Goal: Find specific page/section: Find specific page/section

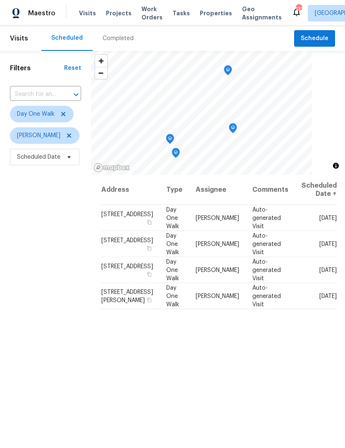
click at [131, 37] on div "Completed" at bounding box center [118, 38] width 51 height 25
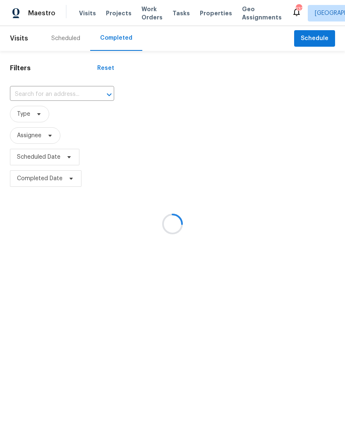
click at [83, 93] on div at bounding box center [172, 224] width 345 height 448
click at [76, 94] on div at bounding box center [172, 224] width 345 height 448
click at [73, 93] on div at bounding box center [172, 224] width 345 height 448
click at [64, 94] on div at bounding box center [172, 224] width 345 height 448
click at [63, 94] on div at bounding box center [172, 224] width 345 height 448
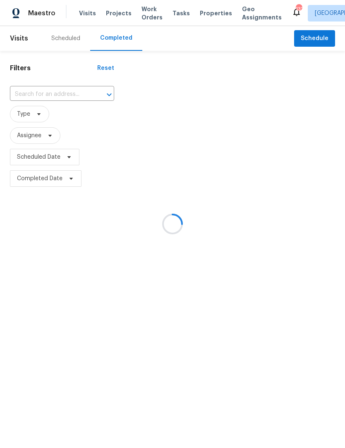
click at [70, 94] on div at bounding box center [172, 224] width 345 height 448
click at [72, 40] on div at bounding box center [172, 224] width 345 height 448
click at [130, 36] on div at bounding box center [172, 224] width 345 height 448
click at [94, 92] on div at bounding box center [172, 224] width 345 height 448
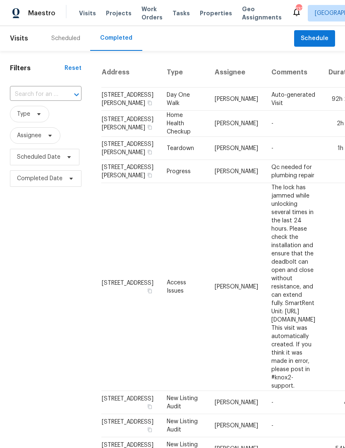
click at [55, 88] on input "text" at bounding box center [34, 94] width 48 height 13
type input "1900 chatta"
click at [55, 120] on li "[STREET_ADDRESS]" at bounding box center [45, 114] width 70 height 14
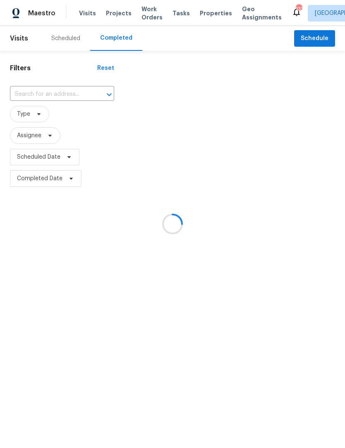
type input "[STREET_ADDRESS]"
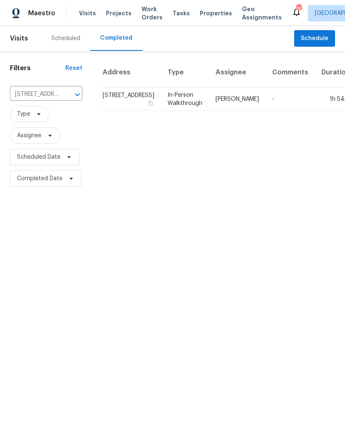
click at [184, 107] on td "In-Person Walkthrough" at bounding box center [185, 99] width 48 height 23
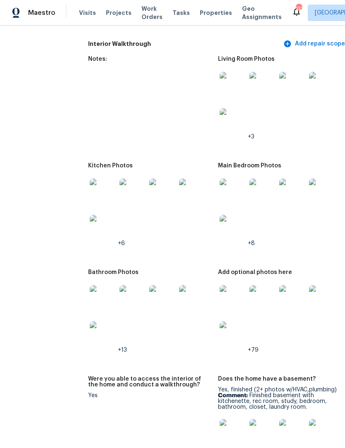
scroll to position [1415, 0]
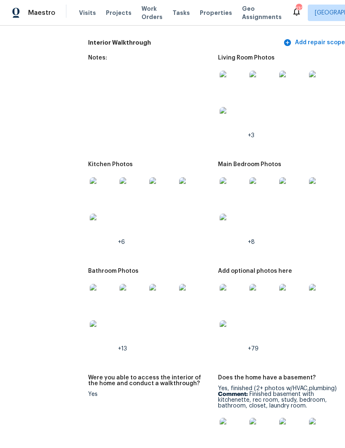
click at [234, 285] on img at bounding box center [233, 298] width 26 height 26
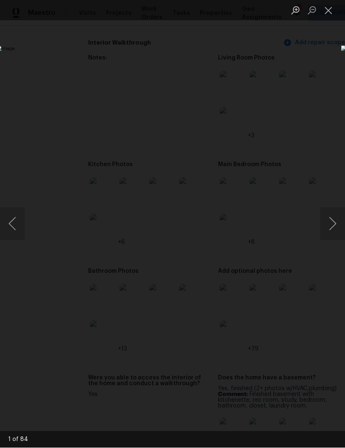
click at [333, 223] on button "Next image" at bounding box center [332, 224] width 25 height 33
click at [13, 218] on button "Previous image" at bounding box center [12, 224] width 25 height 33
click at [337, 223] on button "Next image" at bounding box center [332, 224] width 25 height 33
click at [336, 225] on button "Next image" at bounding box center [332, 224] width 25 height 33
click at [335, 224] on button "Next image" at bounding box center [332, 224] width 25 height 33
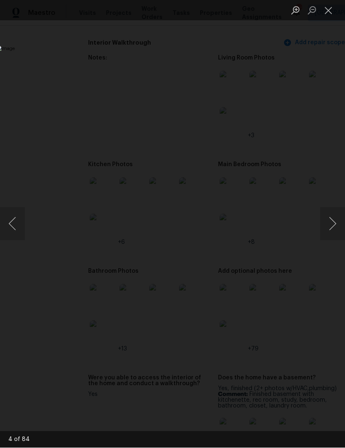
click at [335, 225] on button "Next image" at bounding box center [332, 224] width 25 height 33
click at [335, 224] on button "Next image" at bounding box center [332, 224] width 25 height 33
click at [15, 225] on button "Previous image" at bounding box center [12, 224] width 25 height 33
click at [336, 231] on button "Next image" at bounding box center [332, 224] width 25 height 33
click at [333, 234] on button "Next image" at bounding box center [332, 224] width 25 height 33
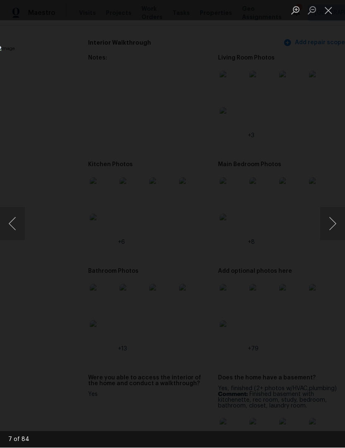
click at [335, 233] on button "Next image" at bounding box center [332, 224] width 25 height 33
click at [334, 234] on button "Next image" at bounding box center [332, 224] width 25 height 33
click at [333, 233] on button "Next image" at bounding box center [332, 224] width 25 height 33
click at [334, 234] on button "Next image" at bounding box center [332, 224] width 25 height 33
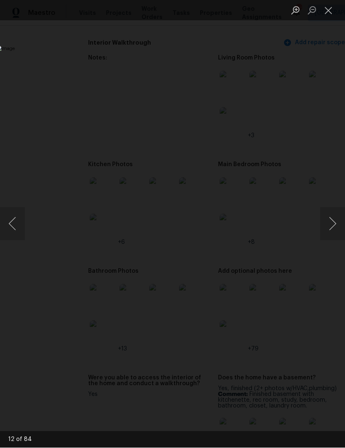
click at [332, 235] on button "Next image" at bounding box center [332, 224] width 25 height 33
click at [333, 236] on button "Next image" at bounding box center [332, 224] width 25 height 33
click at [334, 236] on button "Next image" at bounding box center [332, 224] width 25 height 33
click at [334, 235] on button "Next image" at bounding box center [332, 224] width 25 height 33
click at [335, 235] on button "Next image" at bounding box center [332, 224] width 25 height 33
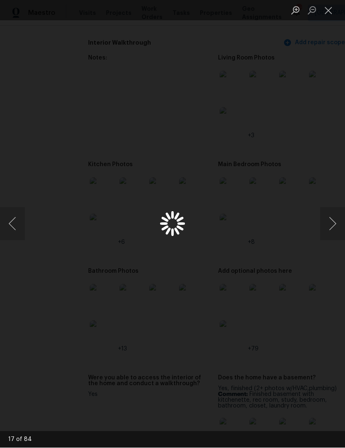
click at [333, 231] on button "Next image" at bounding box center [332, 224] width 25 height 33
click at [332, 231] on button "Next image" at bounding box center [332, 224] width 25 height 33
click at [333, 232] on button "Next image" at bounding box center [332, 224] width 25 height 33
click at [334, 230] on button "Next image" at bounding box center [332, 224] width 25 height 33
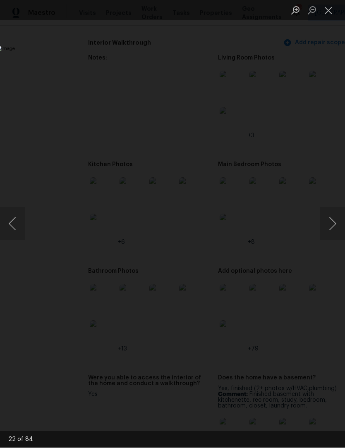
click at [334, 233] on button "Next image" at bounding box center [332, 224] width 25 height 33
click at [334, 232] on button "Next image" at bounding box center [332, 224] width 25 height 33
click at [334, 231] on button "Next image" at bounding box center [332, 224] width 25 height 33
click at [333, 233] on button "Next image" at bounding box center [332, 224] width 25 height 33
click at [334, 232] on button "Next image" at bounding box center [332, 224] width 25 height 33
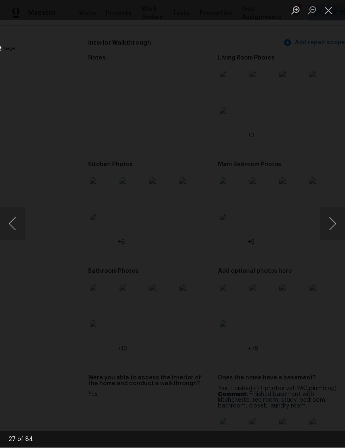
click at [334, 233] on button "Next image" at bounding box center [332, 224] width 25 height 33
click at [330, 233] on button "Next image" at bounding box center [332, 224] width 25 height 33
click at [333, 232] on button "Next image" at bounding box center [332, 224] width 25 height 33
click at [332, 234] on button "Next image" at bounding box center [332, 224] width 25 height 33
click at [7, 232] on button "Previous image" at bounding box center [12, 224] width 25 height 33
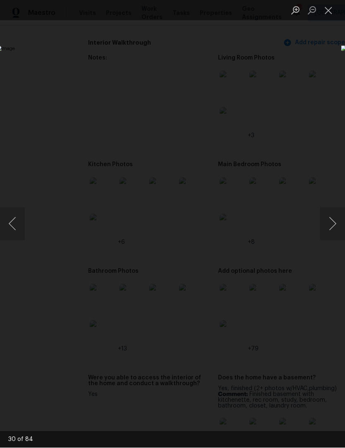
click at [337, 233] on button "Next image" at bounding box center [332, 224] width 25 height 33
click at [334, 233] on button "Next image" at bounding box center [332, 224] width 25 height 33
click at [335, 232] on button "Next image" at bounding box center [332, 224] width 25 height 33
click at [336, 232] on button "Next image" at bounding box center [332, 224] width 25 height 33
click at [335, 232] on button "Next image" at bounding box center [332, 224] width 25 height 33
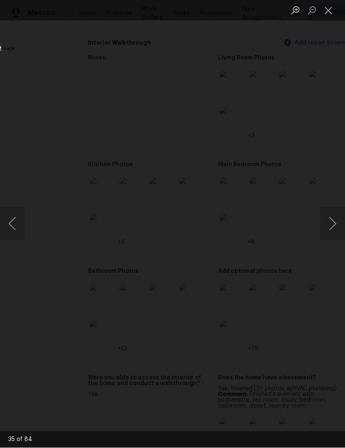
click at [333, 233] on button "Next image" at bounding box center [332, 224] width 25 height 33
click at [334, 233] on button "Next image" at bounding box center [332, 224] width 25 height 33
click at [270, 251] on img "Lightbox" at bounding box center [133, 224] width 274 height 356
